Goal: Task Accomplishment & Management: Complete application form

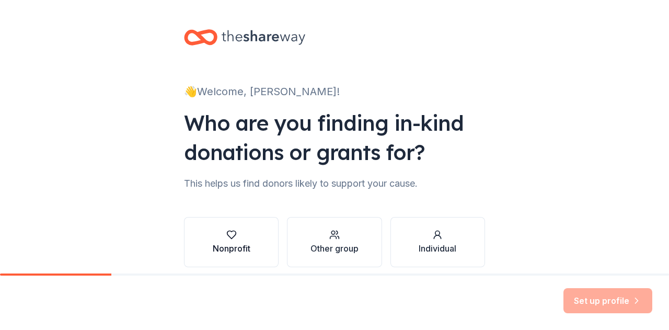
click at [229, 251] on div "Nonprofit" at bounding box center [232, 248] width 38 height 13
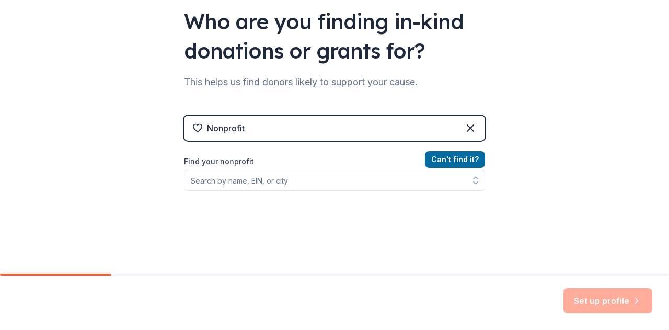
scroll to position [116, 0]
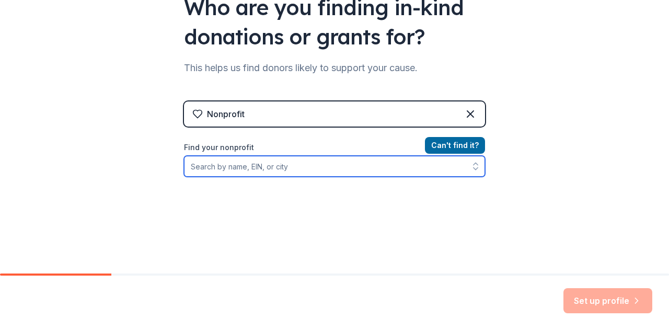
click at [276, 166] on input "Find your nonprofit" at bounding box center [334, 166] width 301 height 21
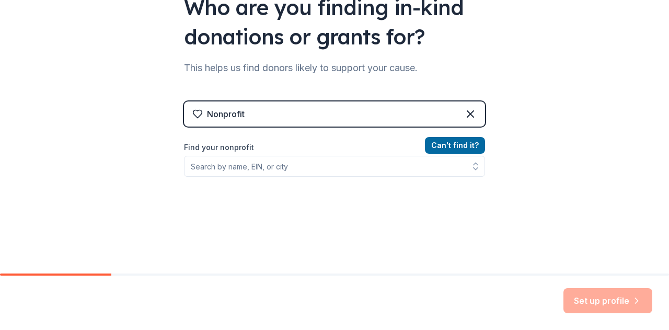
click at [187, 218] on div "Can ' t find it? Find your nonprofit" at bounding box center [334, 199] width 301 height 121
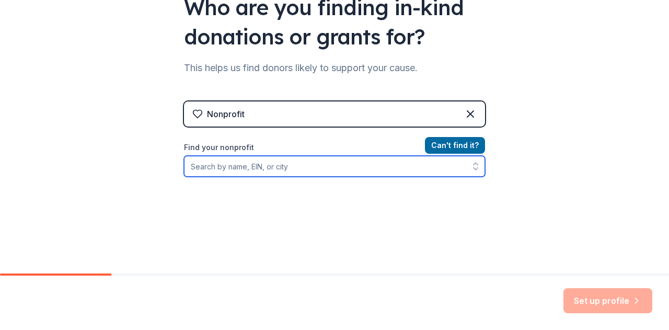
click at [214, 167] on input "Find your nonprofit" at bounding box center [334, 166] width 301 height 21
click at [258, 160] on input "Find your nonprofit" at bounding box center [334, 166] width 301 height 21
click at [257, 163] on input "Find your nonprofit" at bounding box center [334, 166] width 301 height 21
paste input "[US_EMPLOYER_IDENTIFICATION_NUMBER]"
type input "[US_EMPLOYER_IDENTIFICATION_NUMBER]"
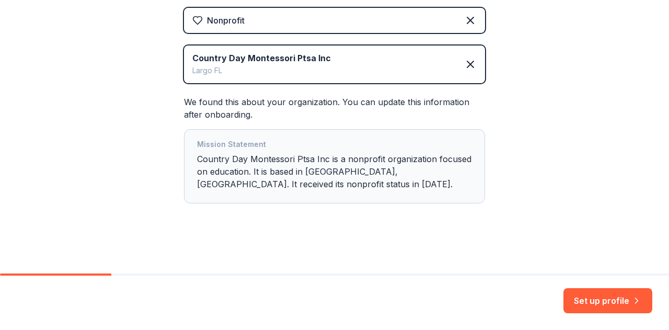
scroll to position [210, 0]
click at [596, 300] on button "Set up profile" at bounding box center [608, 300] width 89 height 25
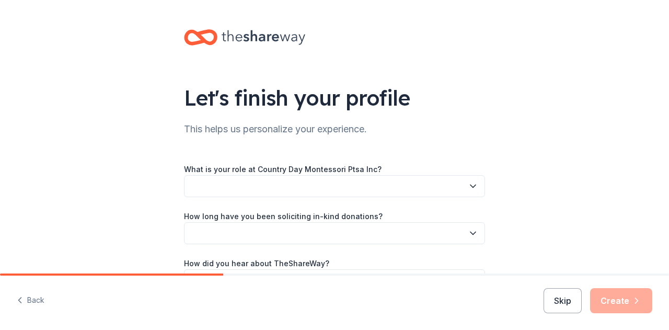
click at [311, 186] on button "button" at bounding box center [334, 186] width 301 height 22
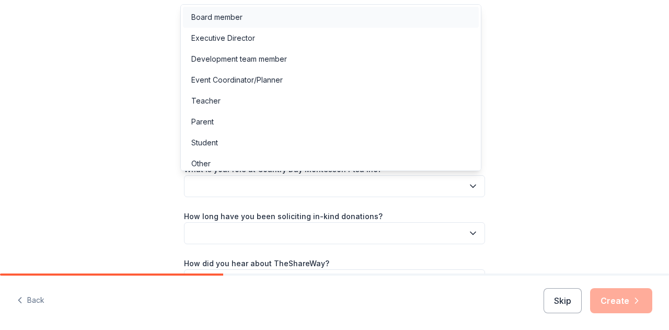
click at [283, 18] on div "Board member" at bounding box center [331, 17] width 296 height 21
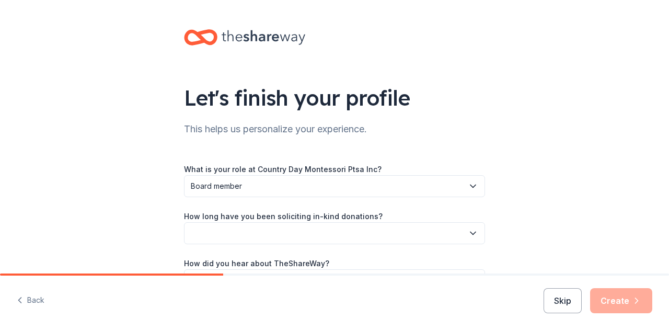
click at [249, 238] on button "button" at bounding box center [334, 233] width 301 height 22
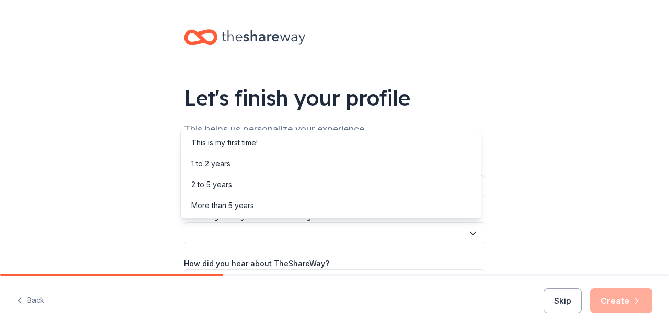
click at [249, 238] on button "button" at bounding box center [334, 233] width 301 height 22
click at [231, 147] on div "This is my first time!" at bounding box center [224, 143] width 66 height 13
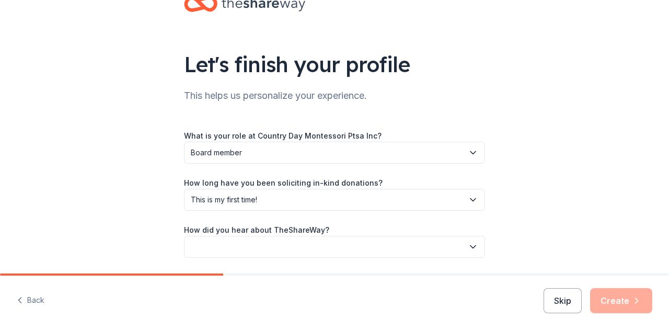
scroll to position [68, 0]
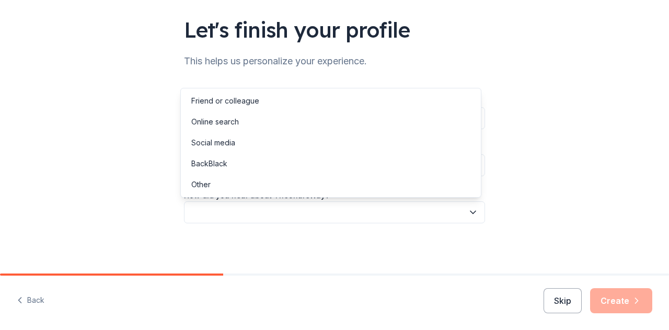
click at [263, 209] on button "button" at bounding box center [334, 212] width 301 height 22
click at [224, 120] on div "Online search" at bounding box center [215, 122] width 48 height 13
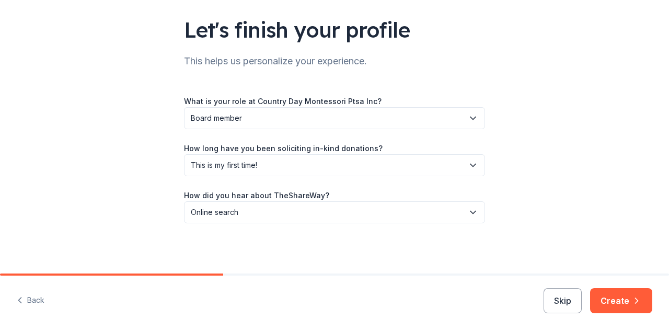
click at [280, 167] on span "This is my first time!" at bounding box center [327, 165] width 273 height 13
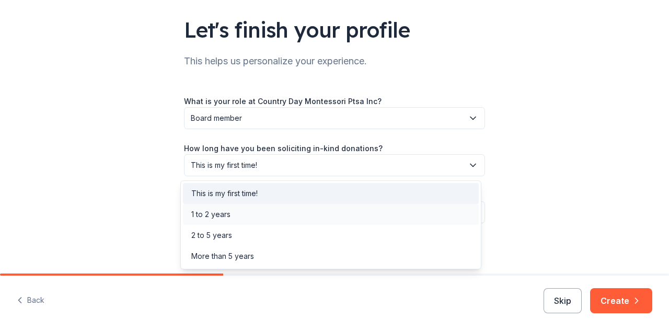
click at [243, 206] on div "1 to 2 years" at bounding box center [331, 214] width 296 height 21
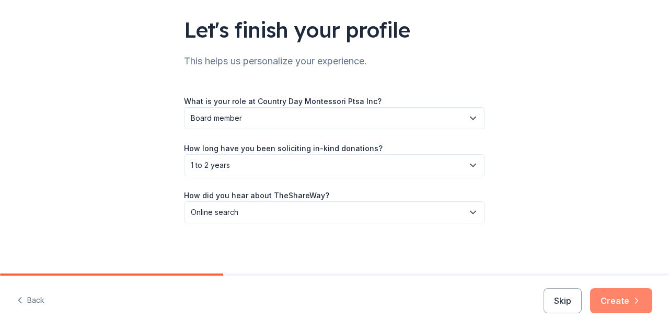
click at [612, 301] on button "Create" at bounding box center [621, 300] width 62 height 25
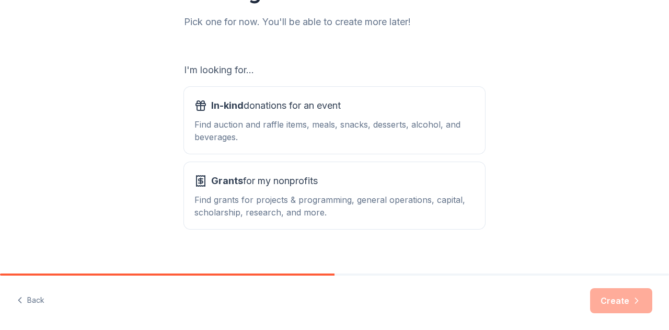
scroll to position [143, 0]
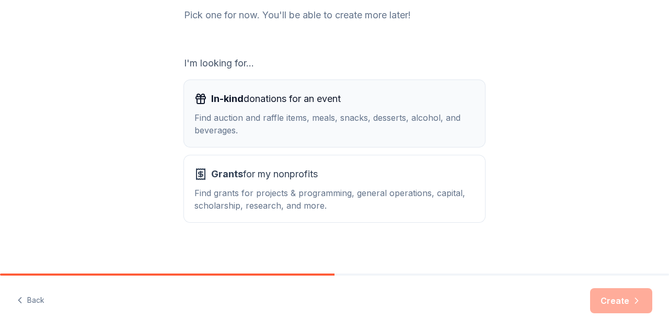
click at [424, 119] on div "Find auction and raffle items, meals, snacks, desserts, alcohol, and beverages." at bounding box center [335, 123] width 280 height 25
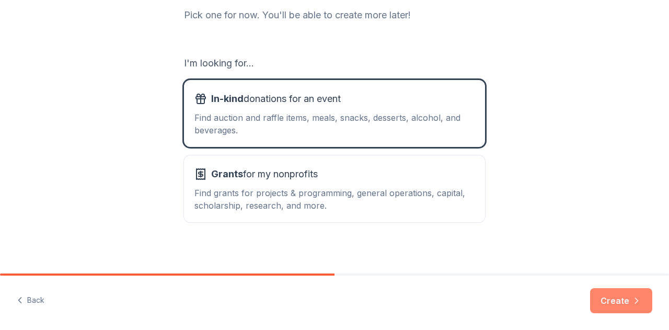
click at [620, 309] on button "Create" at bounding box center [621, 300] width 62 height 25
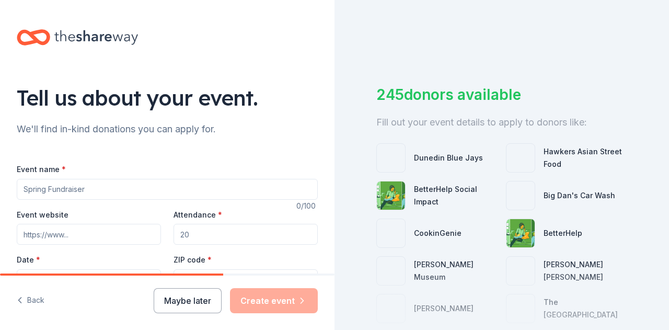
click at [162, 172] on div "Event name *" at bounding box center [167, 181] width 301 height 37
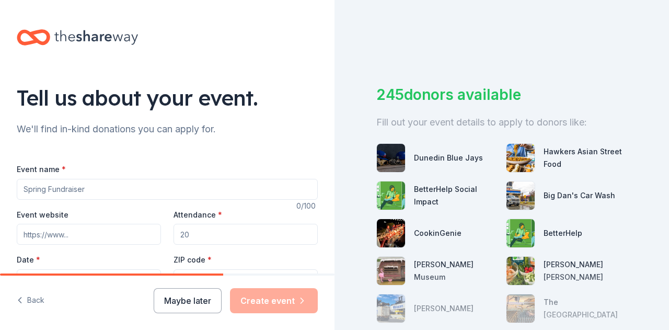
click at [156, 187] on input "Event name *" at bounding box center [167, 189] width 301 height 21
type input "Silent Auction"
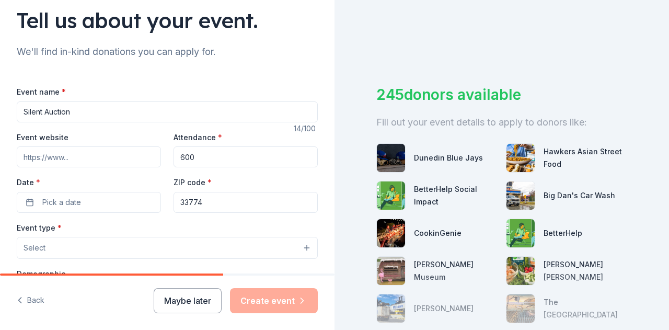
scroll to position [87, 0]
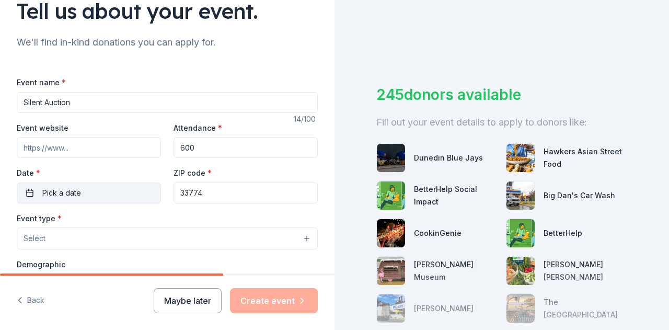
type input "600"
click at [111, 189] on button "Pick a date" at bounding box center [89, 193] width 144 height 21
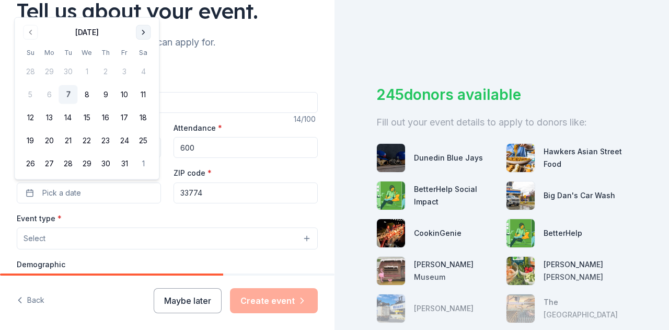
click at [141, 30] on button "Go to next month" at bounding box center [143, 32] width 15 height 15
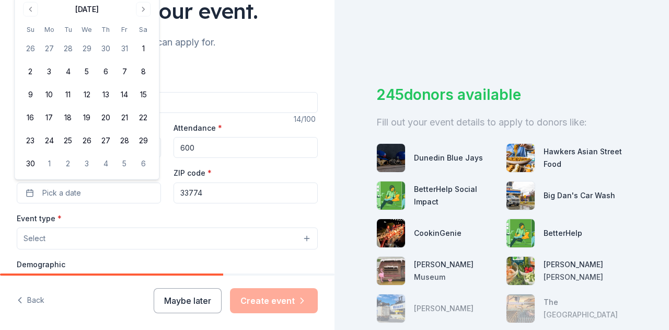
click at [143, 17] on div "[DATE] Su Mo Tu We Th Fr Sa 26 27 28 29 30 31 1 2 3 4 5 6 7 8 9 10 11 12 13 14 …" at bounding box center [87, 87] width 132 height 172
click at [142, 11] on button "Go to next month" at bounding box center [143, 9] width 15 height 15
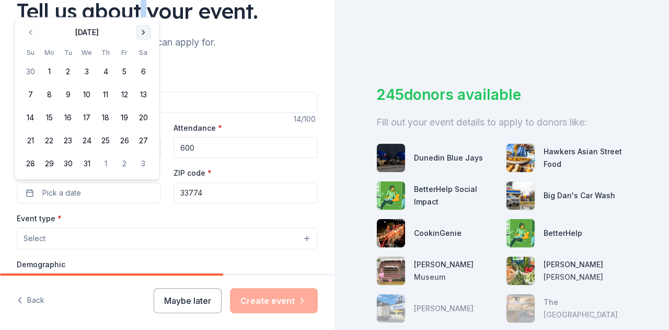
click at [142, 11] on div "Tell us about your event." at bounding box center [167, 10] width 301 height 29
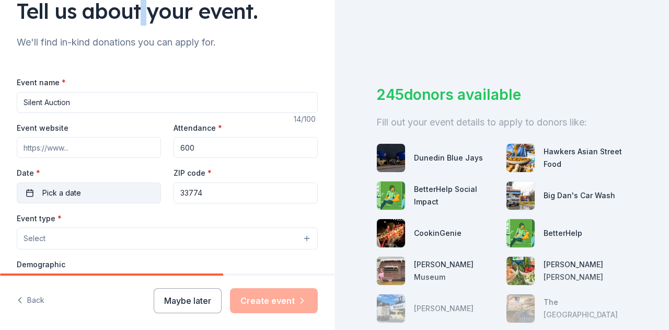
click at [103, 191] on button "Pick a date" at bounding box center [89, 193] width 144 height 21
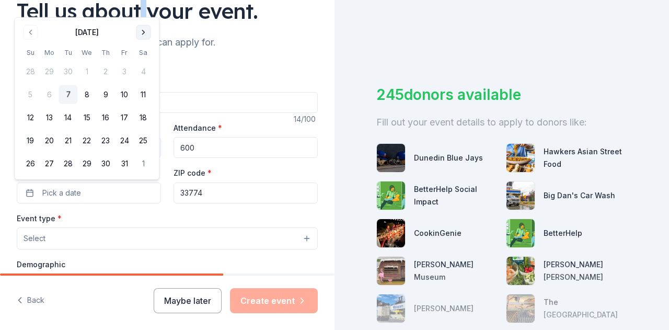
click at [142, 32] on button "Go to next month" at bounding box center [143, 32] width 15 height 15
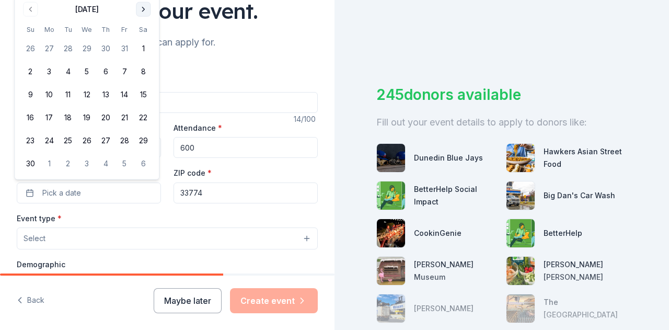
click at [141, 12] on button "Go to next month" at bounding box center [143, 9] width 15 height 15
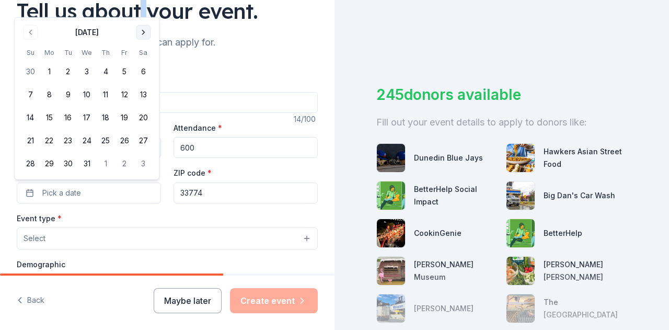
click at [146, 31] on button "Go to next month" at bounding box center [143, 32] width 15 height 15
click at [144, 55] on button "Go to next month" at bounding box center [143, 55] width 15 height 15
click at [143, 67] on button "7" at bounding box center [143, 71] width 19 height 19
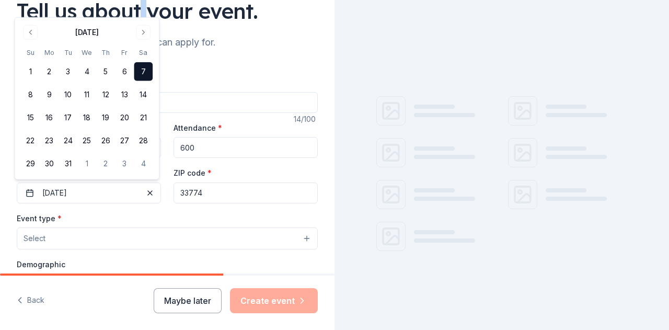
click at [122, 240] on button "Select" at bounding box center [167, 239] width 301 height 22
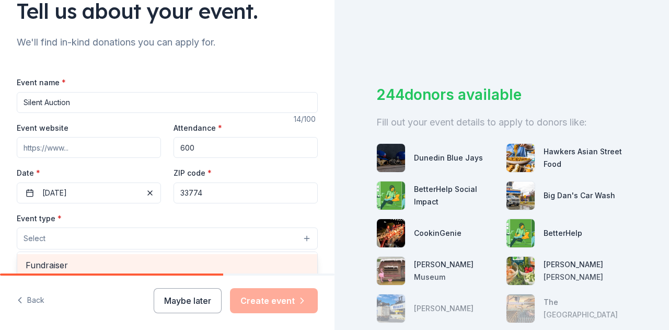
click at [121, 259] on span "Fundraiser" at bounding box center [167, 265] width 283 height 14
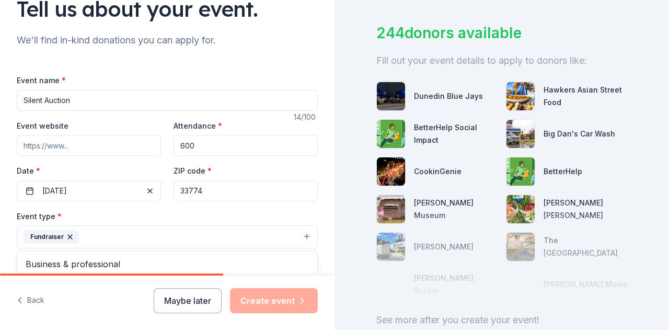
drag, startPoint x: 665, startPoint y: 92, endPoint x: 667, endPoint y: 133, distance: 41.4
click at [667, 133] on div "Tell us about your event. We'll find in-kind donations you can apply for. Event…" at bounding box center [334, 165] width 669 height 330
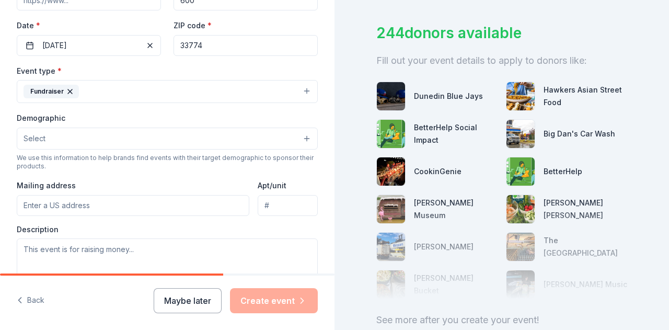
scroll to position [233, 0]
click at [279, 94] on button "Fundraiser" at bounding box center [167, 92] width 301 height 23
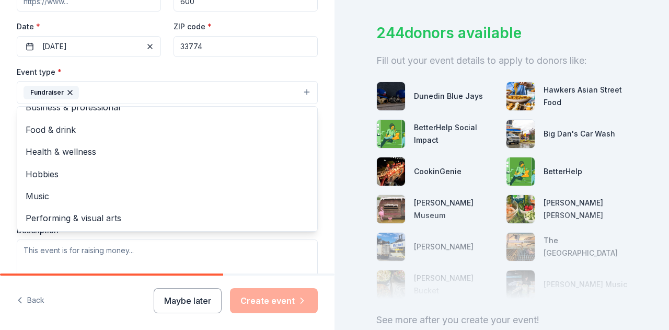
scroll to position [0, 0]
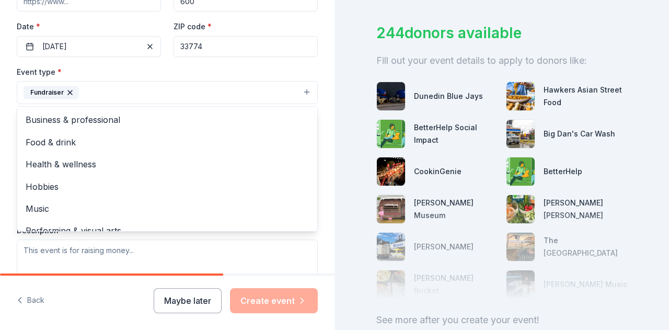
click at [214, 67] on div "Event type * Fundraiser Business & professional Food & drink Health & wellness …" at bounding box center [167, 84] width 301 height 39
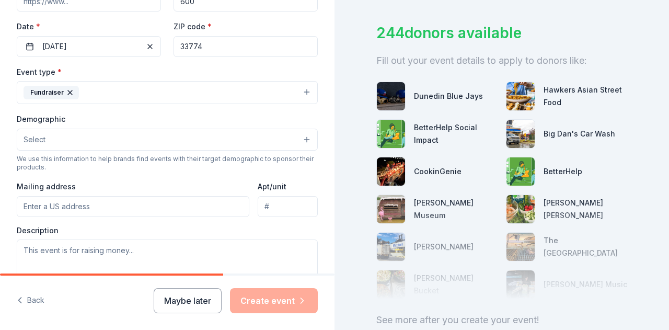
click at [134, 136] on button "Select" at bounding box center [167, 140] width 301 height 22
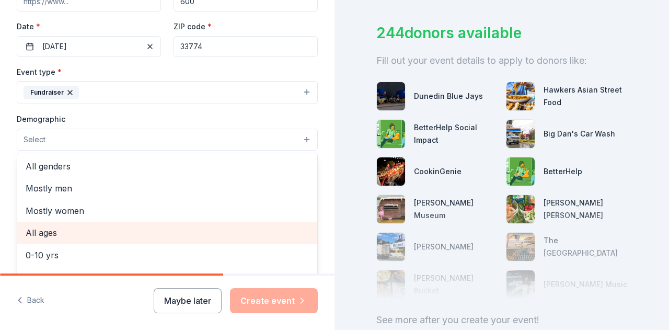
click at [125, 228] on span "All ages" at bounding box center [167, 233] width 283 height 14
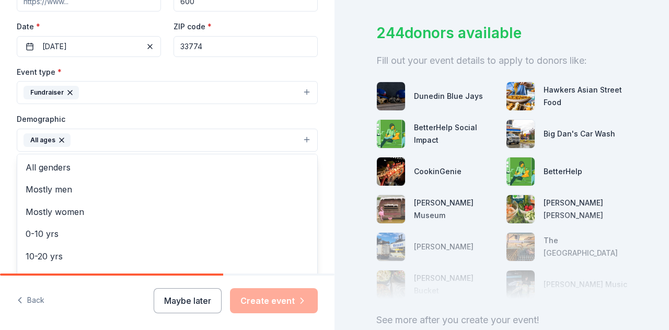
click at [314, 103] on div "Tell us about your event. We'll find in-kind donations you can apply for. Event…" at bounding box center [167, 116] width 335 height 698
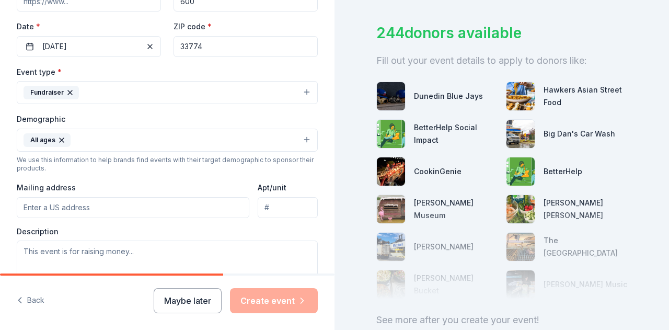
click at [114, 209] on input "Mailing address" at bounding box center [133, 207] width 233 height 21
type input "[STREET_ADDRESS]"
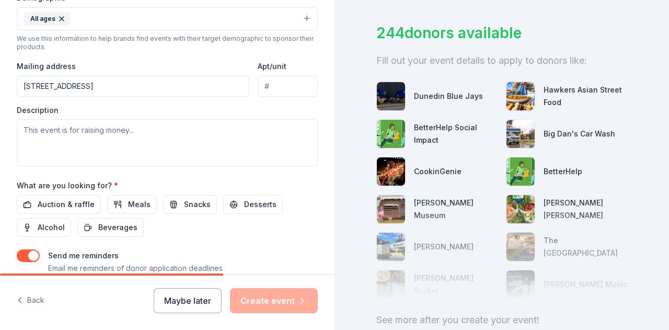
scroll to position [359, 0]
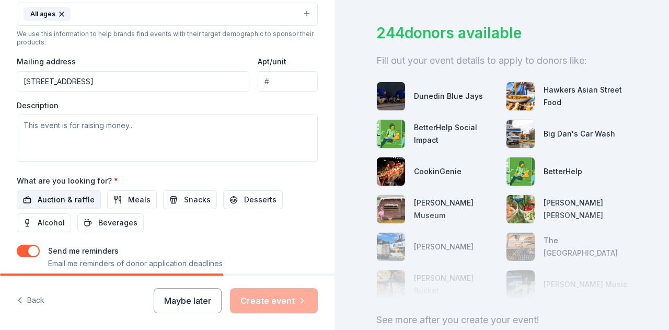
click at [81, 197] on span "Auction & raffle" at bounding box center [66, 200] width 57 height 13
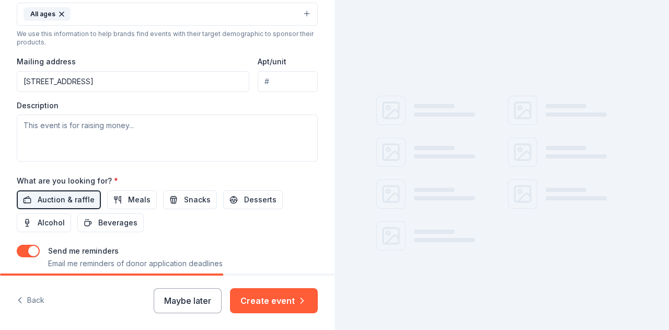
scroll to position [62, 0]
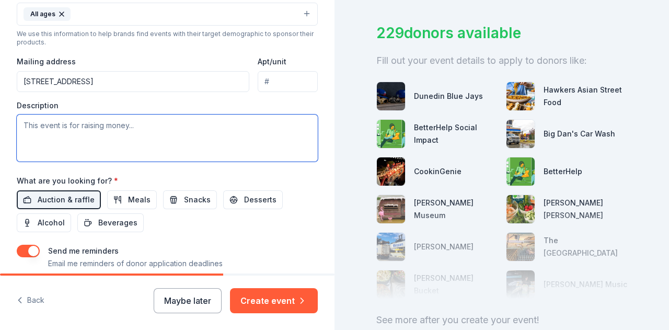
click at [121, 126] on textarea at bounding box center [167, 138] width 301 height 47
paste textarea "Our Family Fun Night brings together 600+ individuals from infants through 8th …"
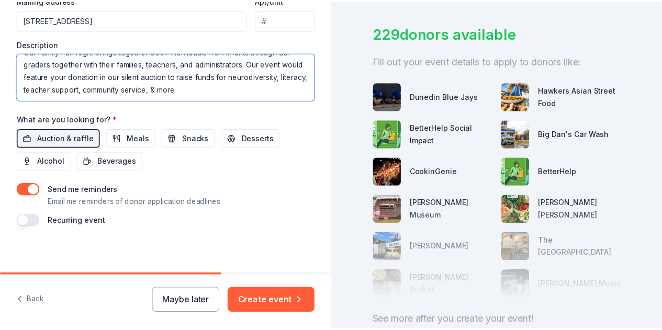
scroll to position [422, 0]
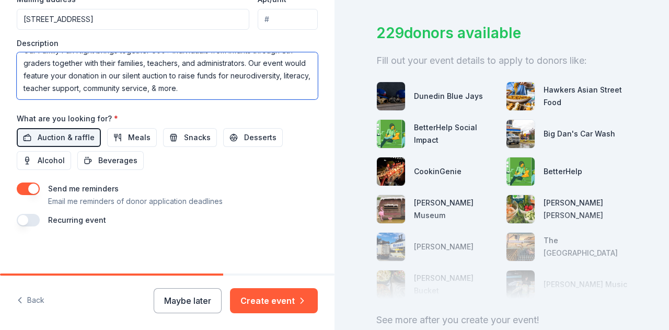
type textarea "Our Family Fun Night brings together 600+ individuals from infants through 8th …"
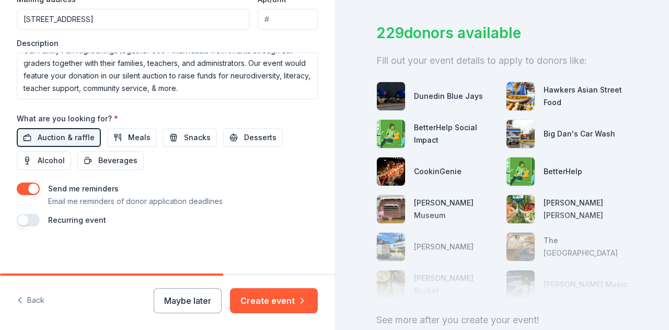
click at [25, 219] on button "button" at bounding box center [28, 220] width 23 height 13
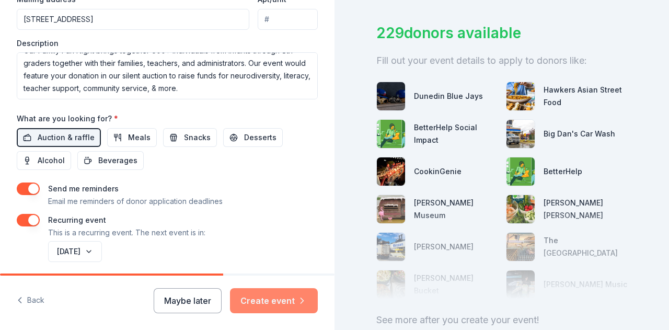
click at [267, 299] on button "Create event" at bounding box center [274, 300] width 88 height 25
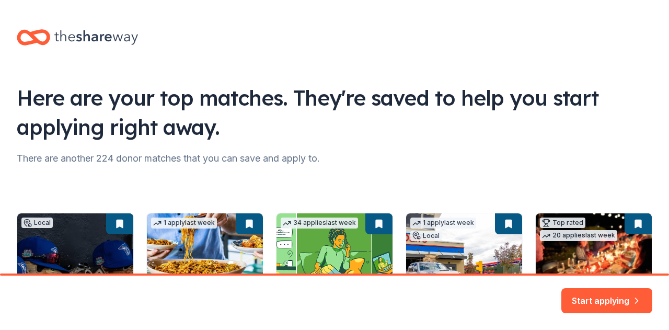
drag, startPoint x: 664, startPoint y: 143, endPoint x: 669, endPoint y: 218, distance: 75.0
click at [669, 218] on html "Here are your top matches. They're saved to help you start applying right away.…" at bounding box center [334, 165] width 669 height 330
click at [588, 293] on button "Start applying" at bounding box center [607, 294] width 91 height 25
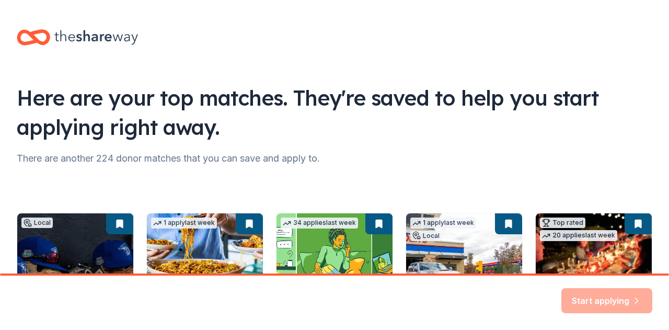
click at [608, 299] on div "Start applying" at bounding box center [607, 300] width 91 height 25
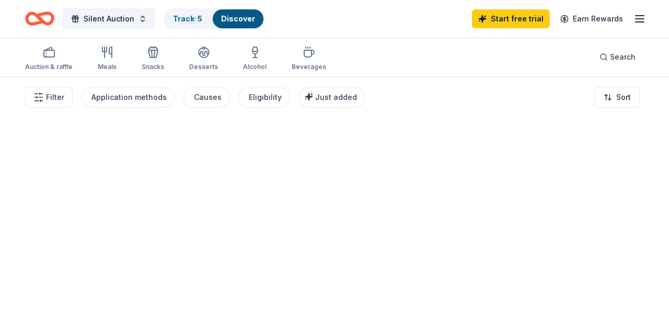
drag, startPoint x: 666, startPoint y: 94, endPoint x: 659, endPoint y: 115, distance: 21.7
click at [659, 115] on div "Silent Auction Track · 5 Discover Start free trial Earn Rewards Auction & raffl…" at bounding box center [334, 165] width 669 height 330
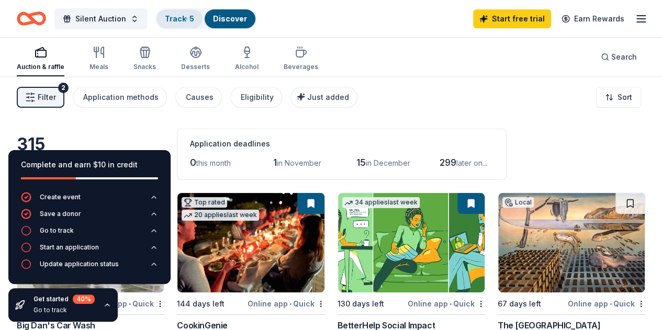
click at [187, 18] on link "Track · 5" at bounding box center [179, 18] width 29 height 9
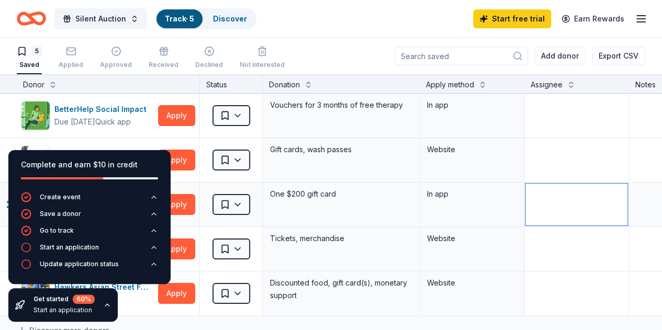
click at [576, 203] on textarea at bounding box center [576, 205] width 102 height 42
click at [103, 311] on div "Get started 60 % Start an application" at bounding box center [62, 304] width 109 height 33
